Goal: Book appointment/travel/reservation

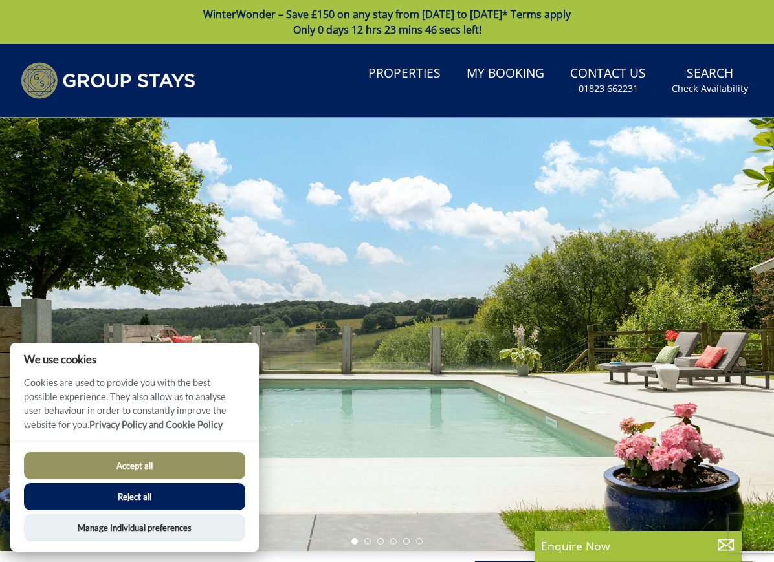
click at [156, 459] on button "Accept all" at bounding box center [134, 465] width 221 height 27
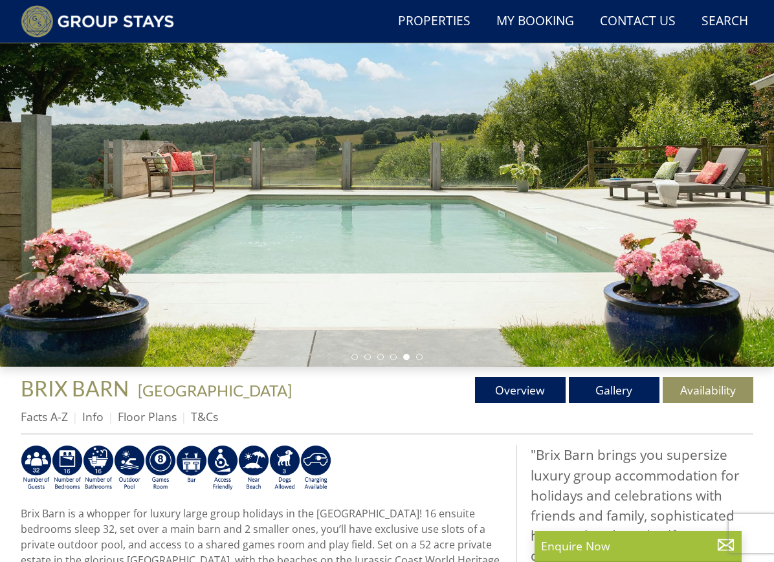
scroll to position [153, 0]
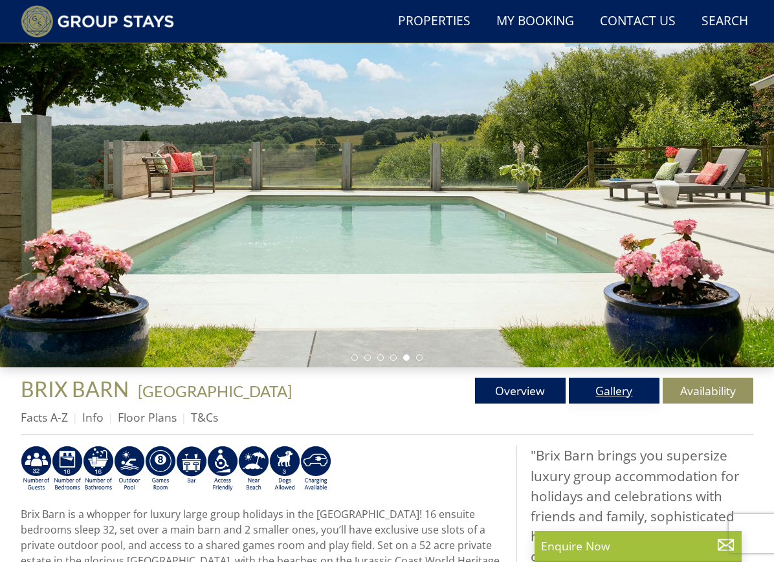
click at [622, 388] on link "Gallery" at bounding box center [614, 391] width 91 height 26
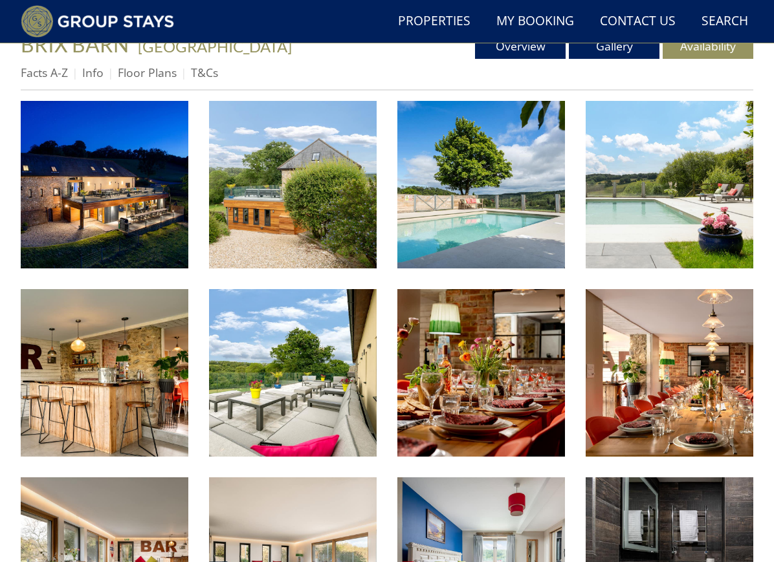
scroll to position [502, 0]
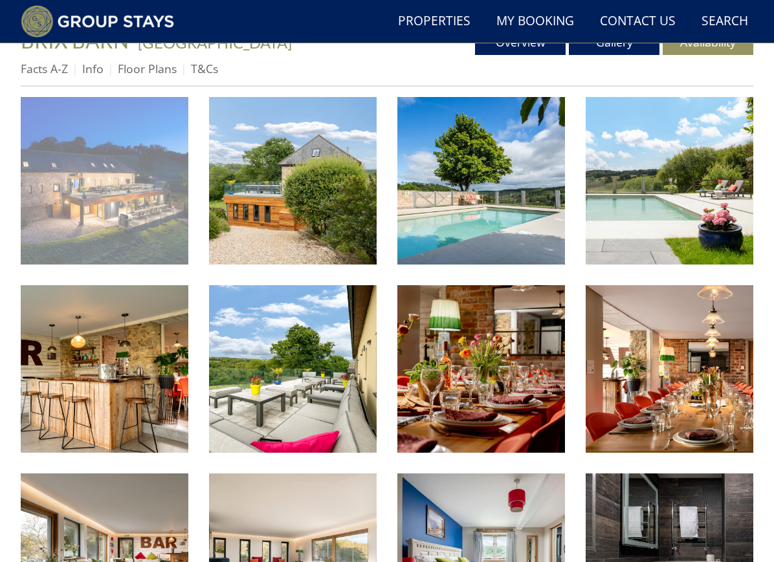
click at [109, 194] on img at bounding box center [105, 181] width 168 height 168
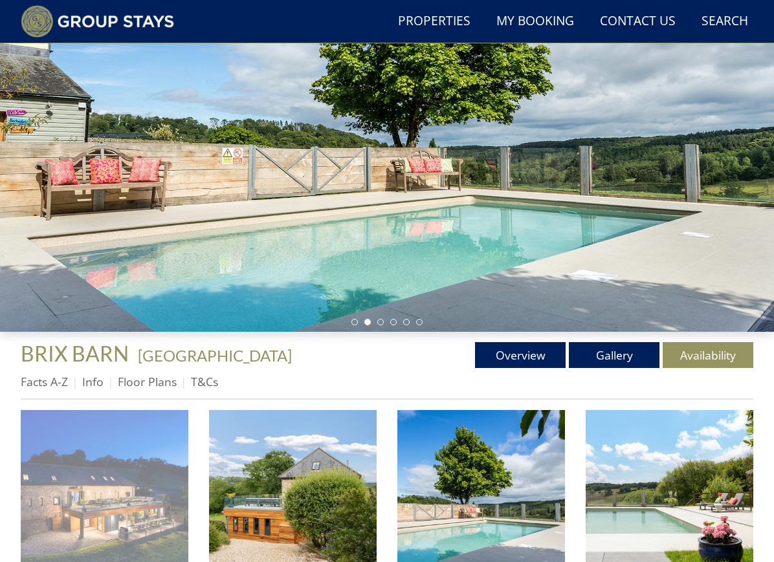
scroll to position [192, 0]
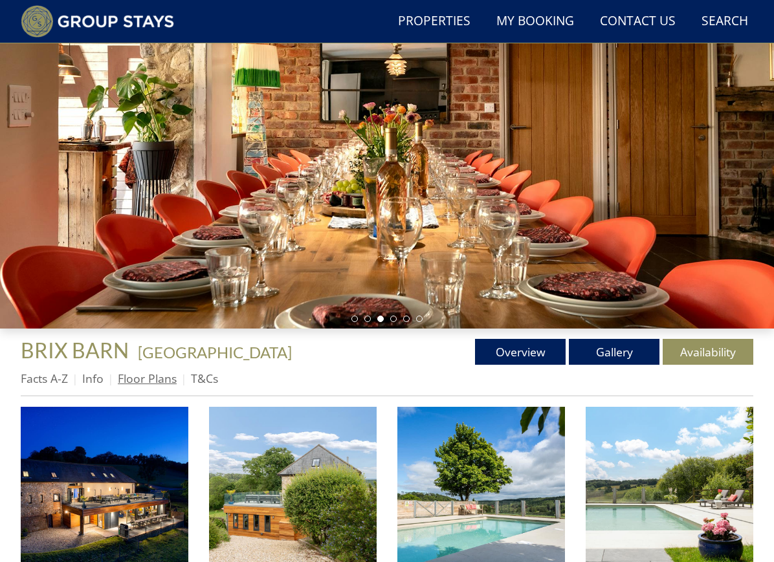
click at [143, 382] on link "Floor Plans" at bounding box center [147, 379] width 59 height 16
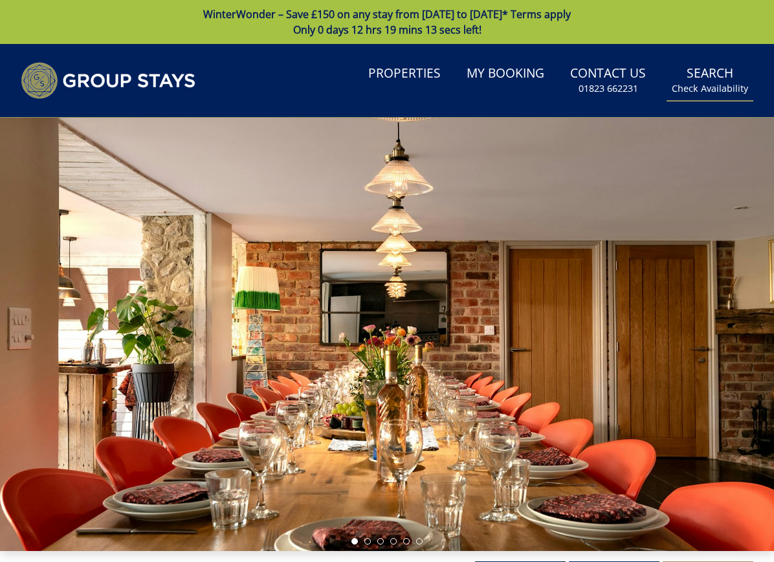
click at [714, 82] on small "Check Availability" at bounding box center [710, 88] width 76 height 13
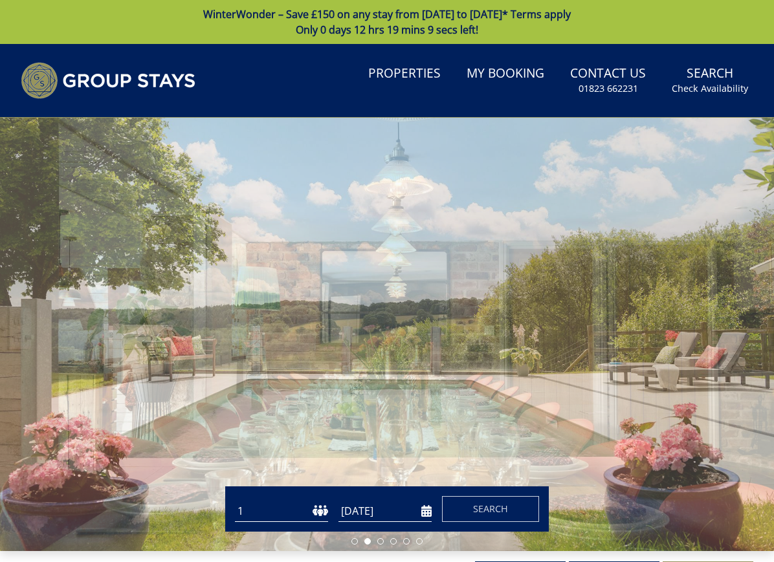
click at [245, 507] on select "1 2 3 4 5 6 7 8 9 10 11 12 13 14 15 16 17 18 19 20 21 22 23 24 25 26 27 28 29 3…" at bounding box center [281, 511] width 93 height 21
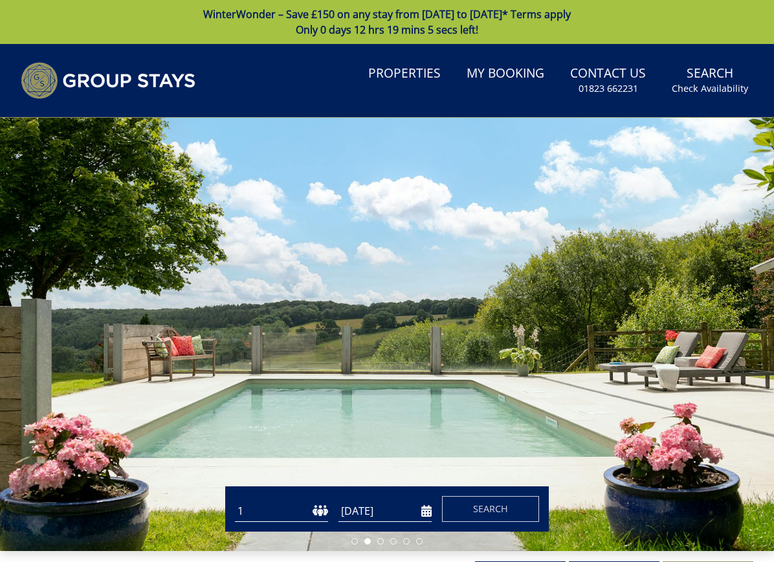
select select "27"
click at [407, 509] on input "[DATE]" at bounding box center [384, 511] width 93 height 21
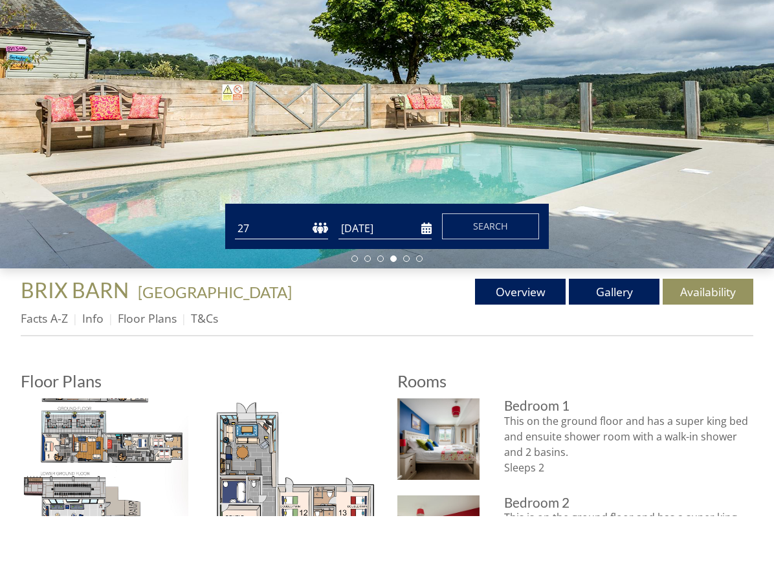
scroll to position [252, 0]
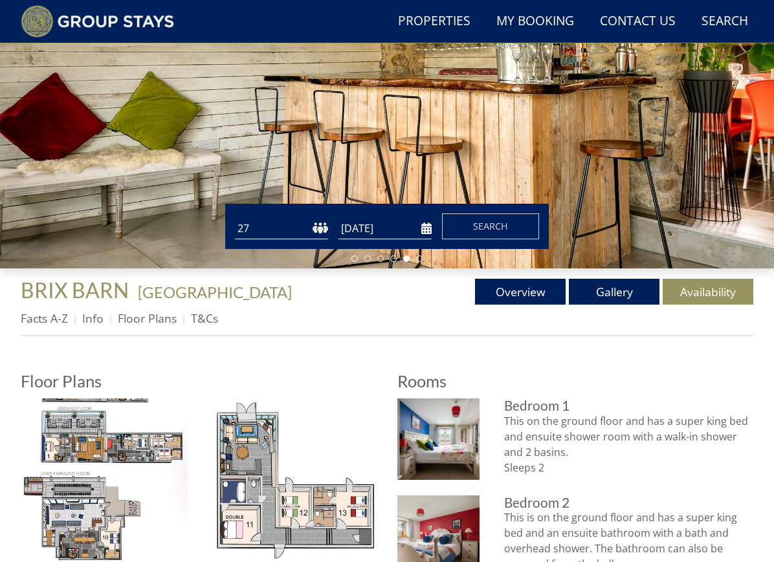
click at [424, 228] on input "[DATE]" at bounding box center [384, 228] width 93 height 21
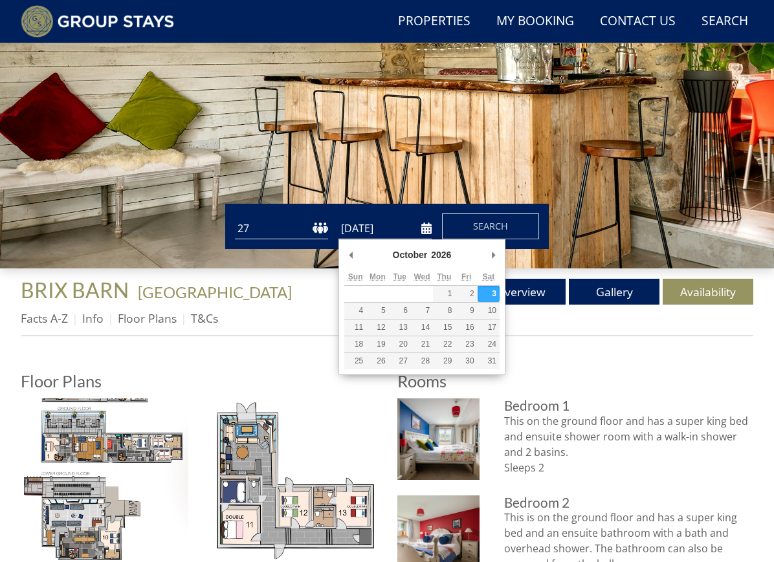
type input "[DATE]"
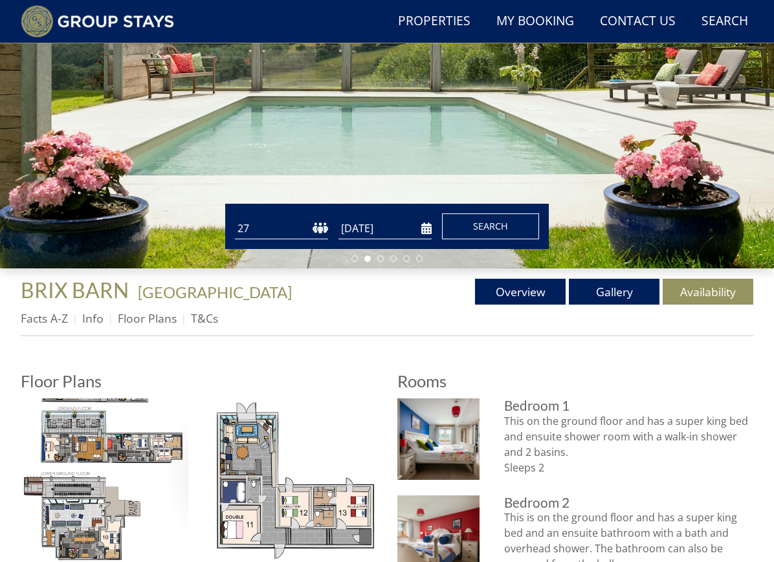
click at [493, 227] on span "Search" at bounding box center [490, 226] width 35 height 12
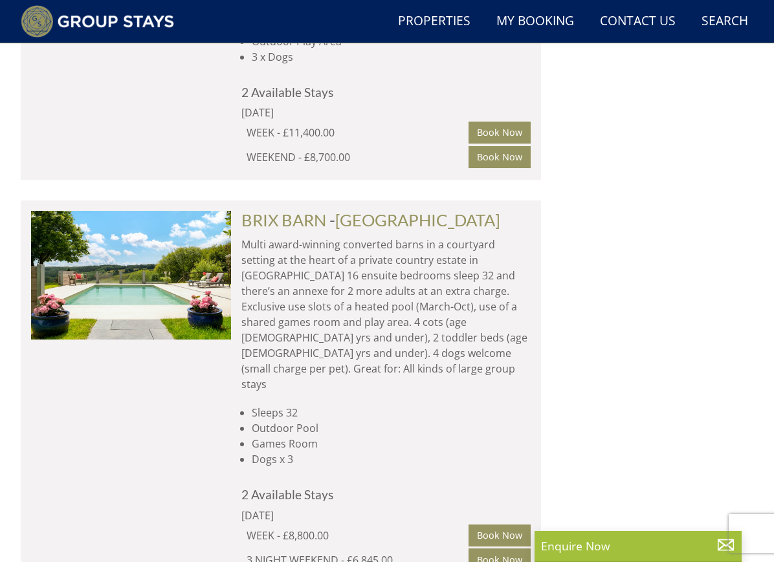
scroll to position [1321, 0]
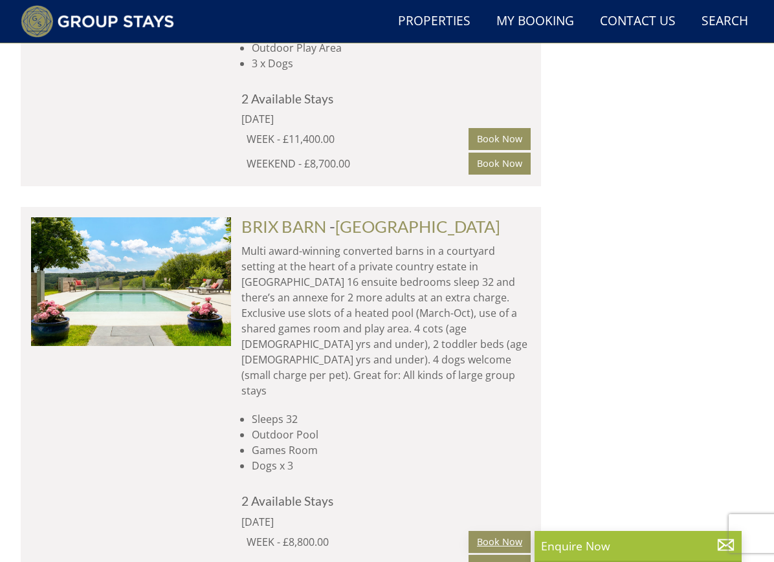
click at [494, 531] on link "Book Now" at bounding box center [499, 542] width 62 height 22
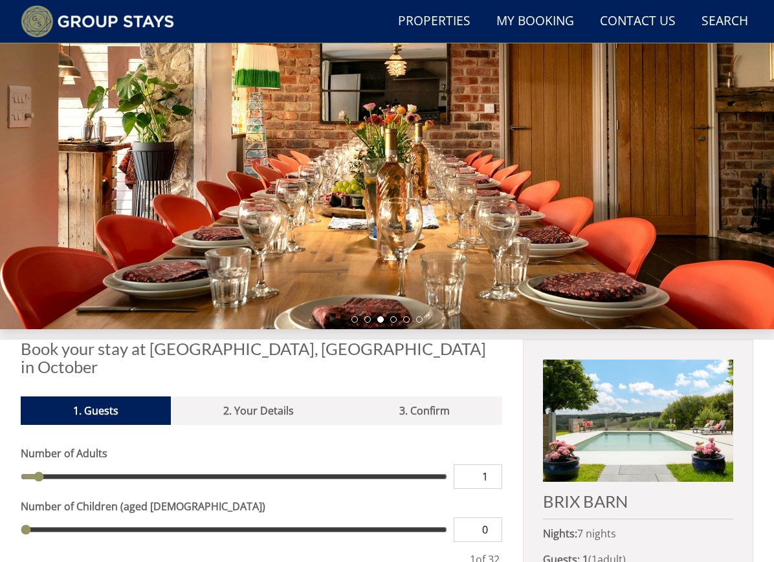
scroll to position [194, 0]
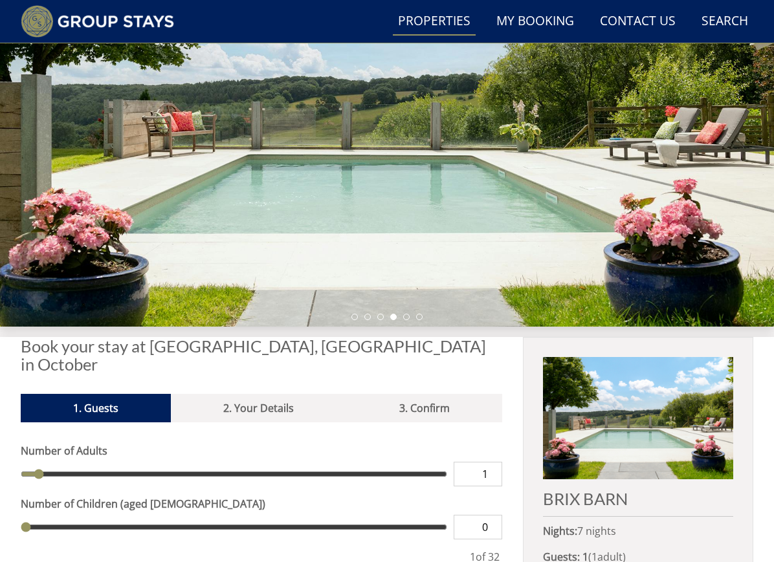
click at [449, 19] on link "Properties" at bounding box center [434, 21] width 83 height 29
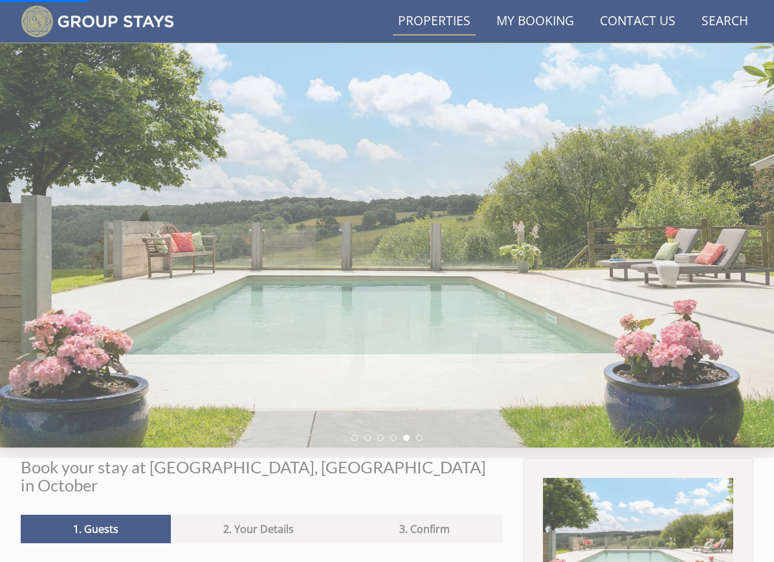
scroll to position [0, 0]
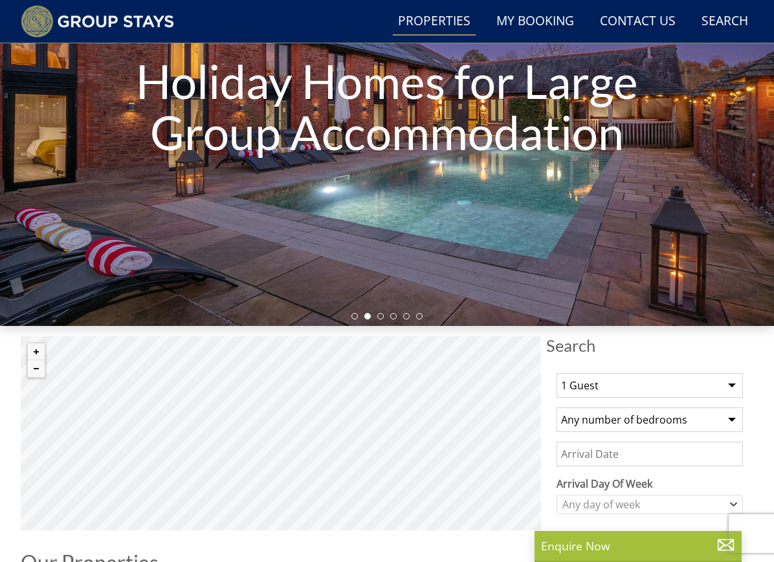
scroll to position [192, 0]
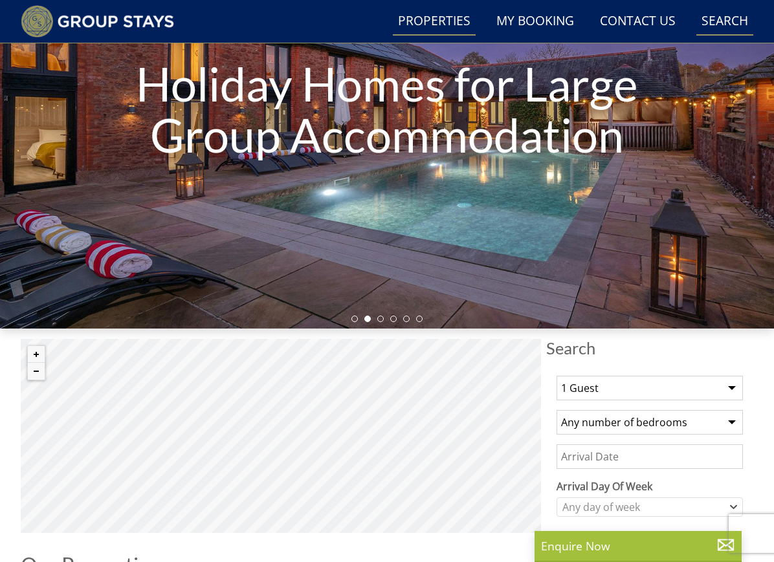
click at [730, 19] on link "Search Check Availability" at bounding box center [724, 21] width 57 height 29
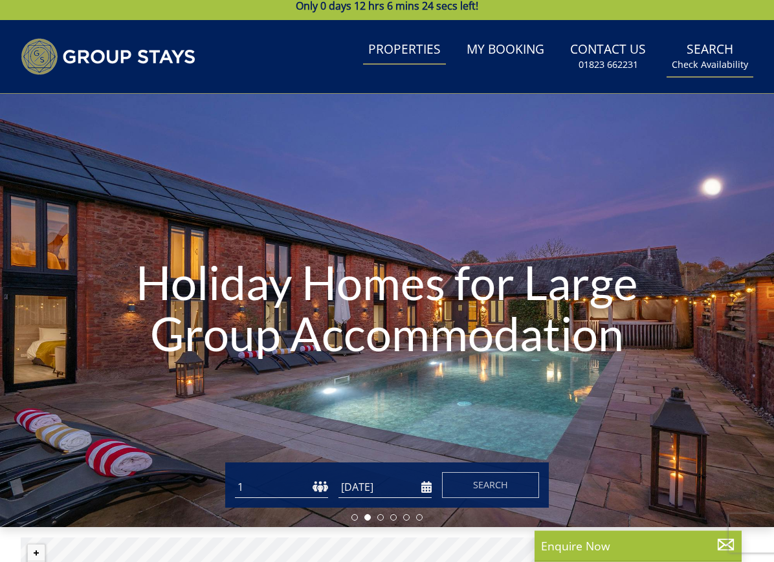
scroll to position [0, 0]
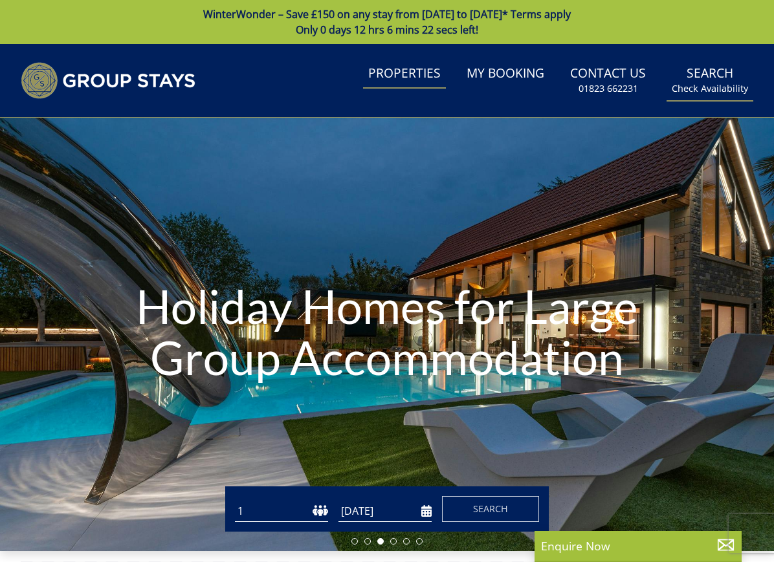
click at [730, 78] on link "Search Check Availability" at bounding box center [709, 81] width 87 height 42
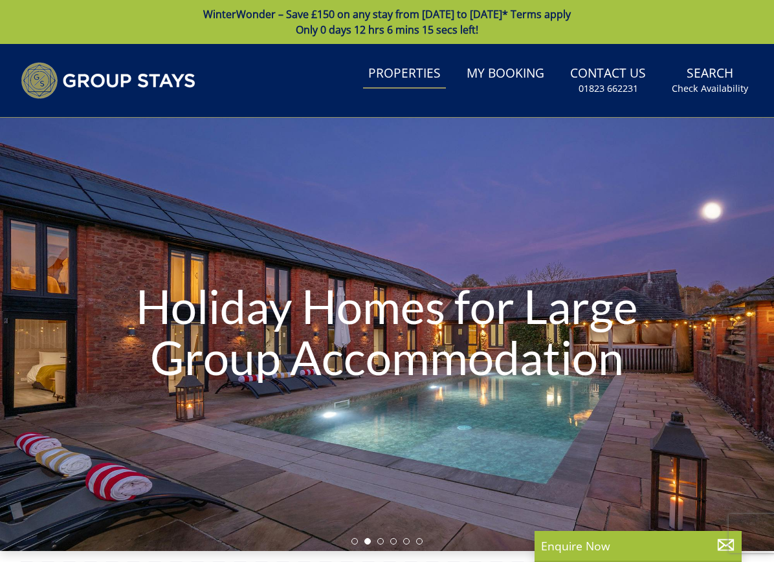
click at [401, 74] on link "Properties" at bounding box center [404, 74] width 83 height 29
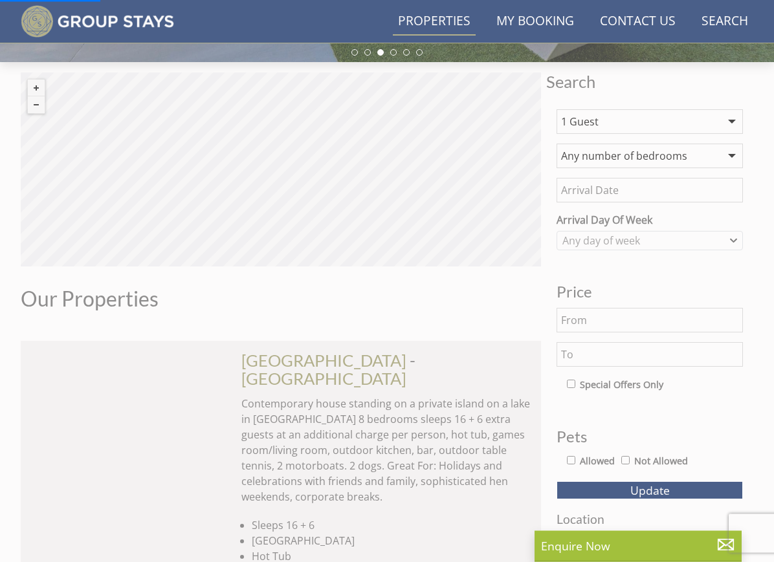
scroll to position [465, 0]
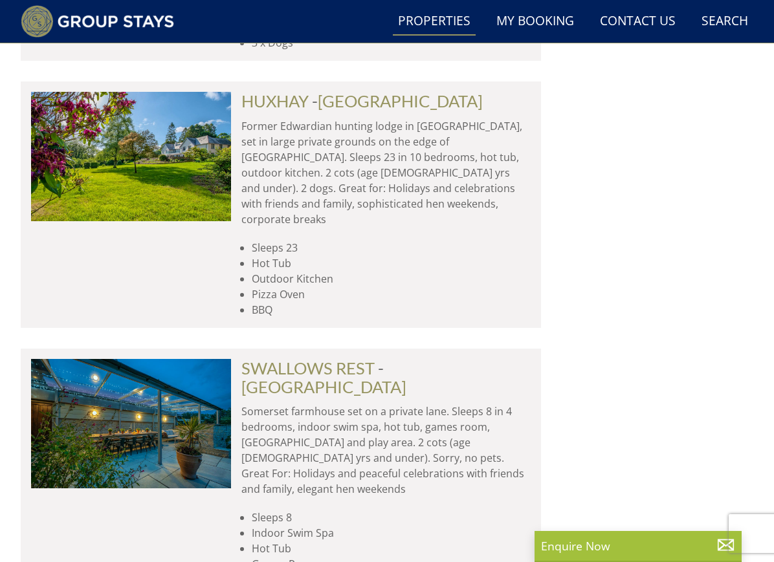
scroll to position [5553, 0]
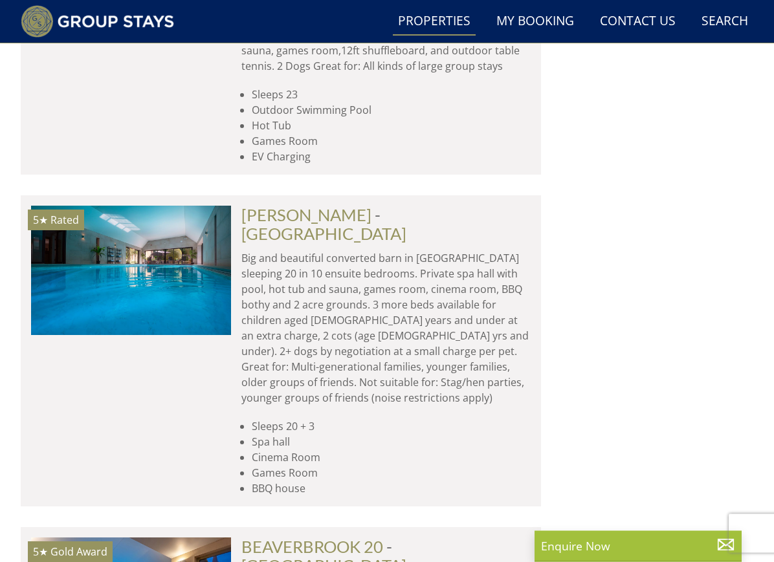
scroll to position [10522, 0]
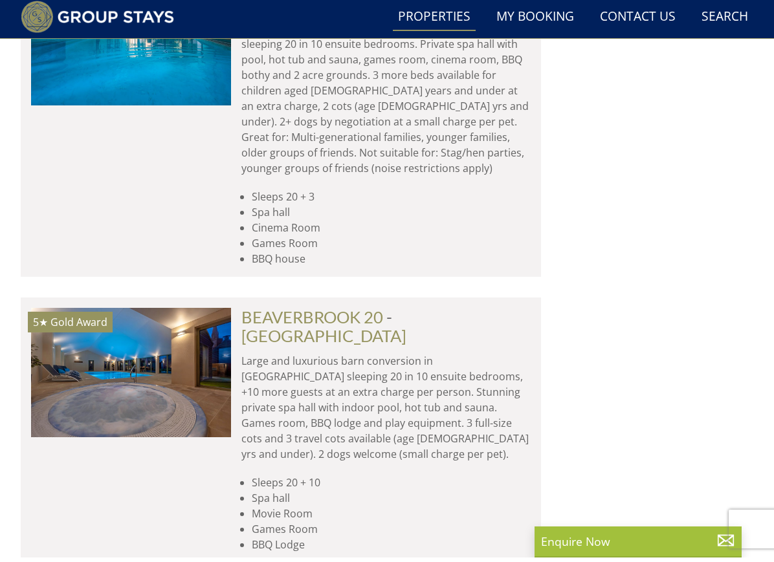
scroll to position [10746, 0]
type input "Brix Barn"
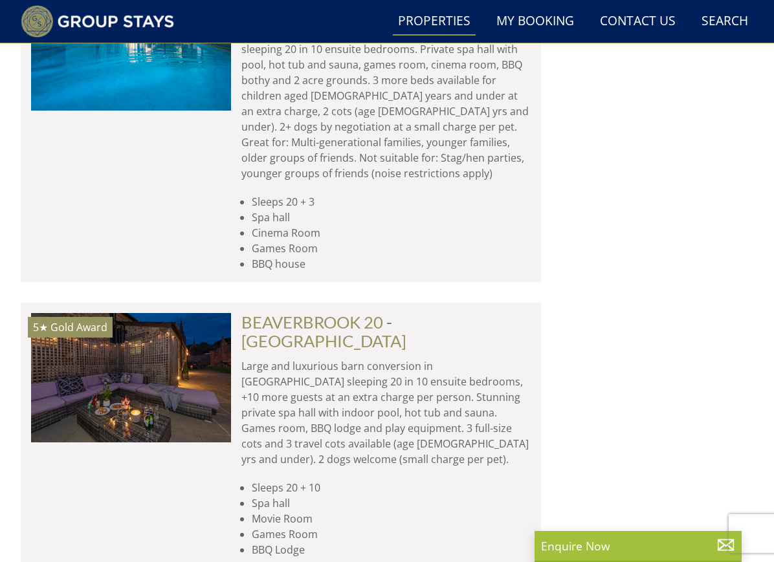
scroll to position [0, 7792]
